Goal: Find specific page/section: Find specific page/section

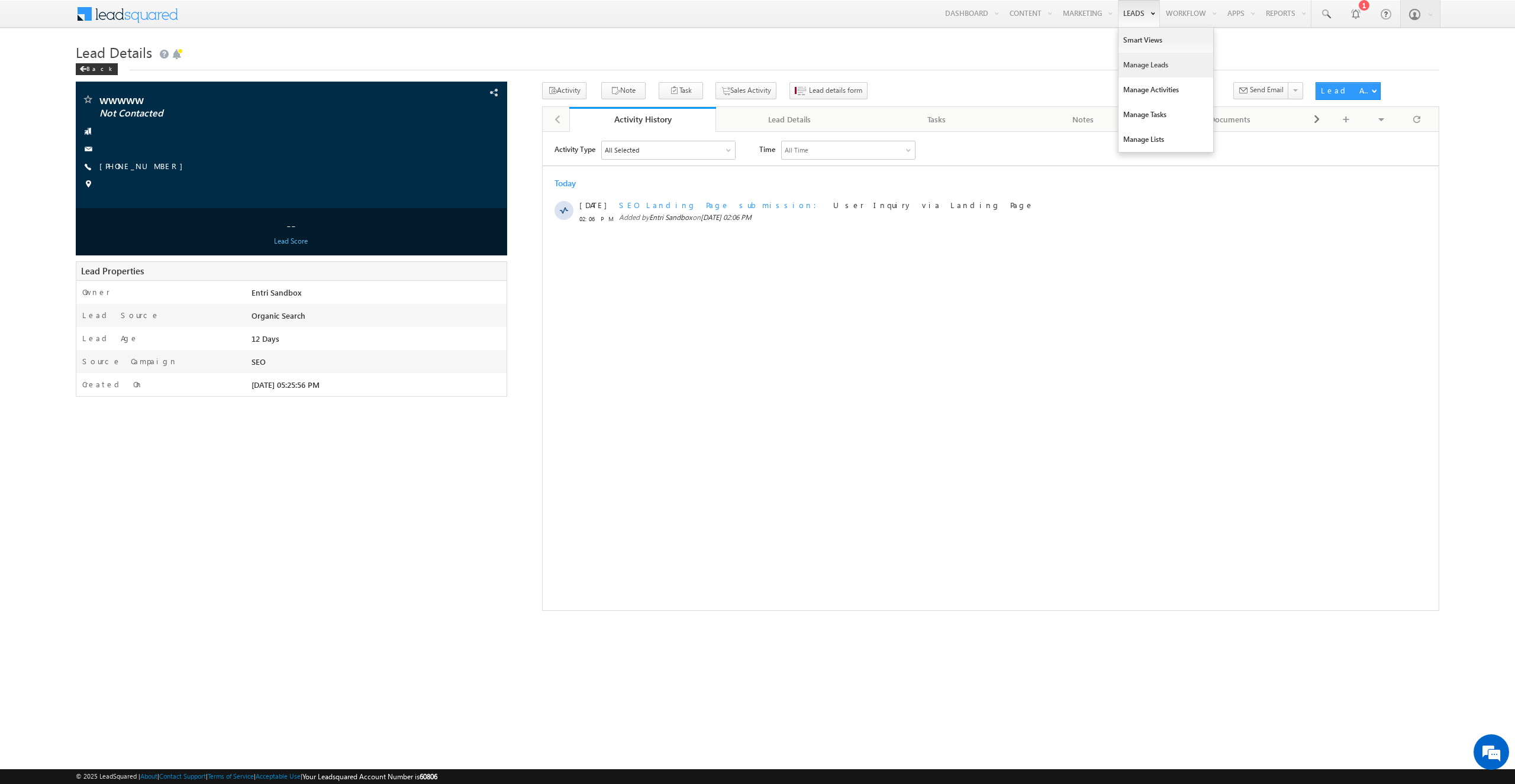
click at [1132, 62] on link "Manage Leads" at bounding box center [1165, 65] width 95 height 24
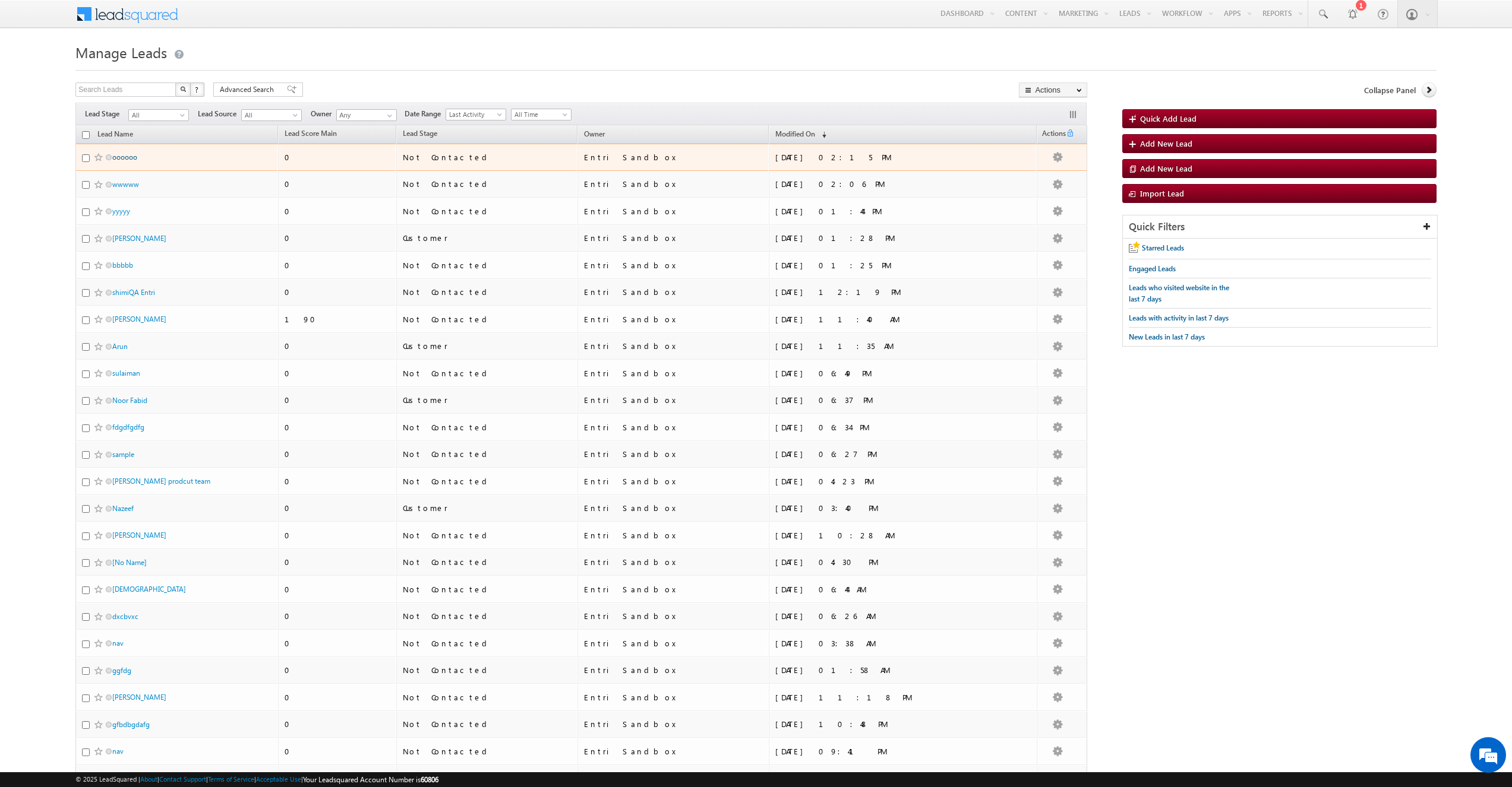
click at [134, 158] on link "oooooo" at bounding box center [124, 156] width 25 height 9
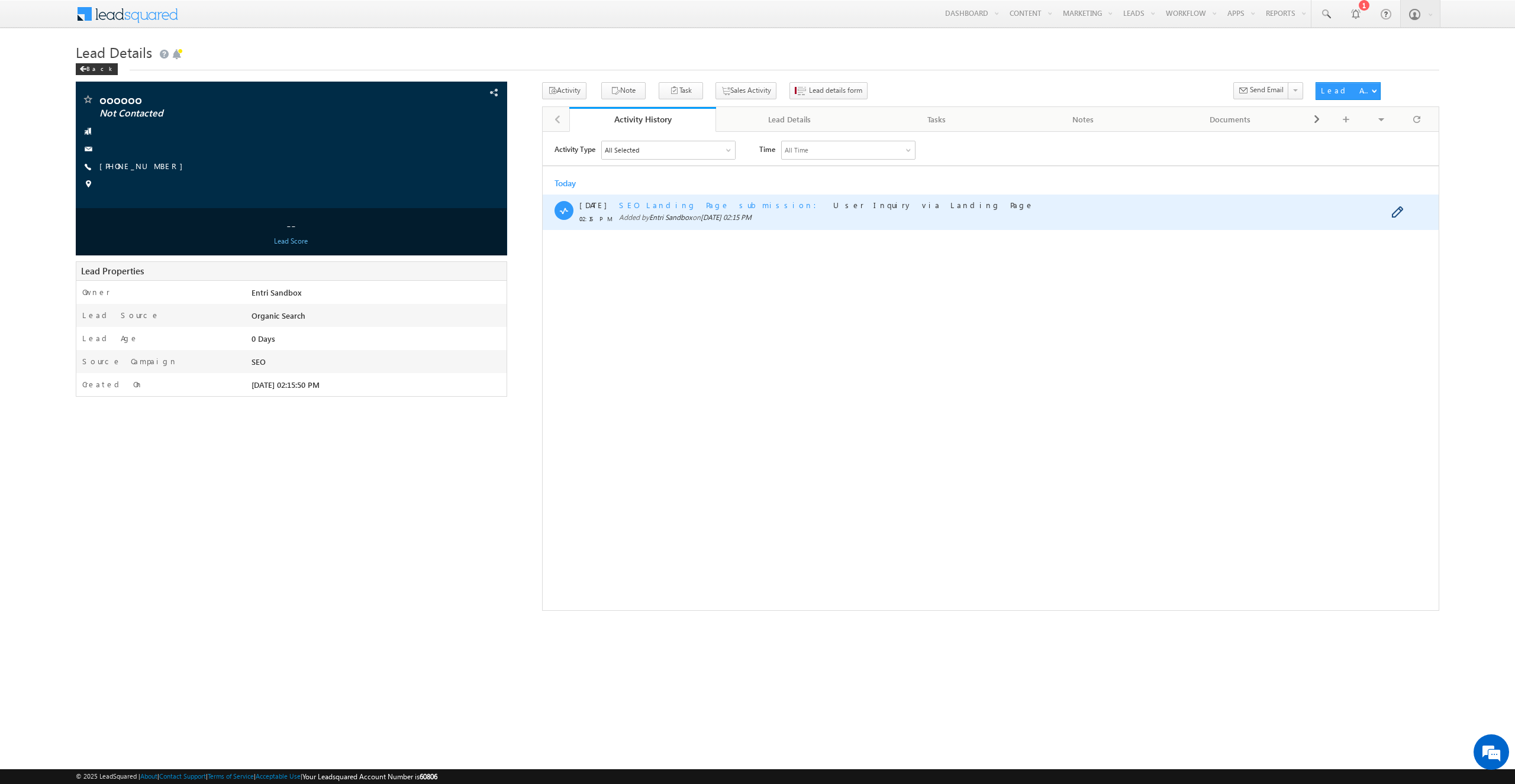
click at [687, 205] on span "SEO Landing Page submission" at bounding box center [720, 204] width 204 height 10
